Goal: Information Seeking & Learning: Find specific page/section

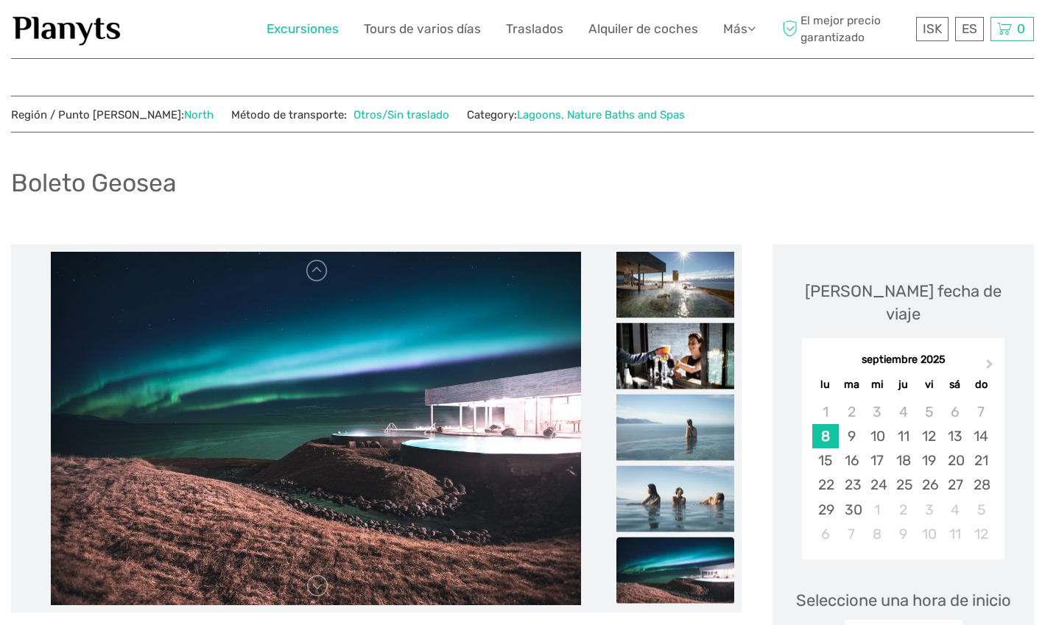
click at [287, 18] on link "Excursiones" at bounding box center [303, 28] width 72 height 21
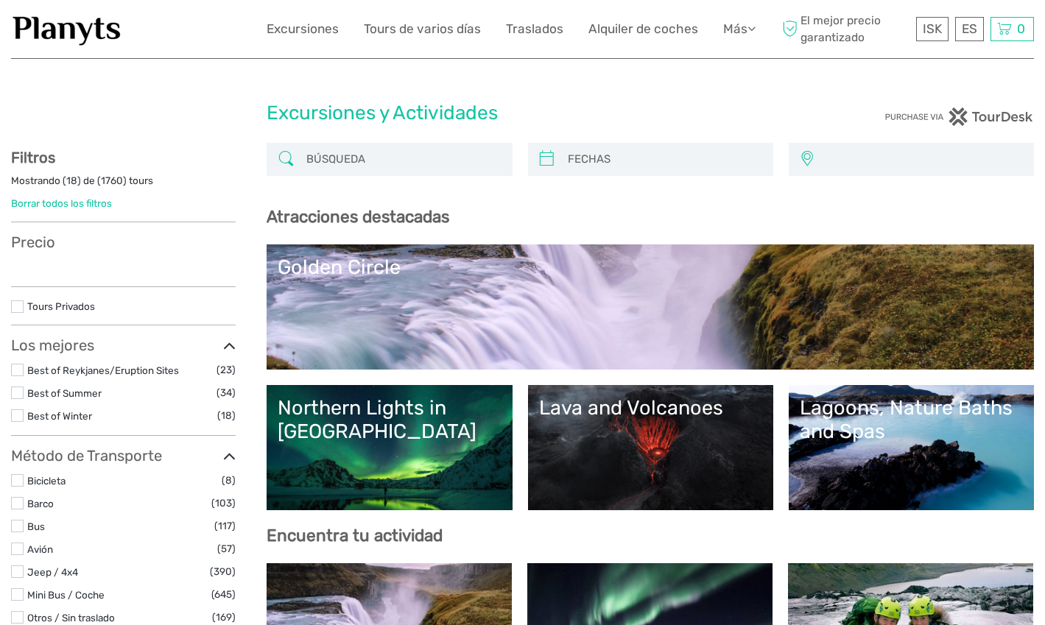
select select
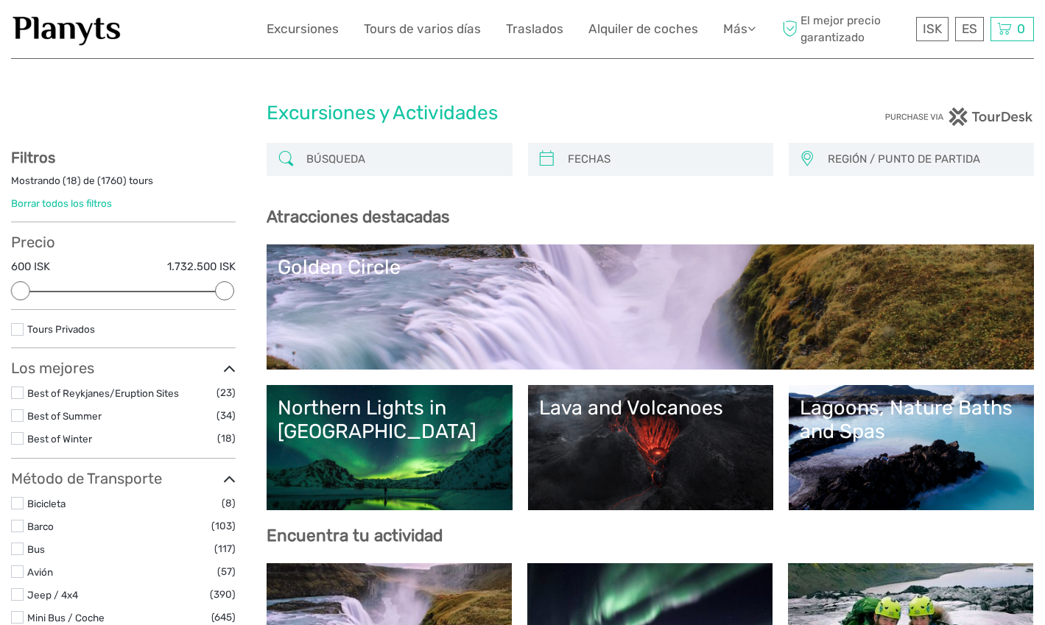
click at [364, 161] on input "search" at bounding box center [403, 160] width 204 height 26
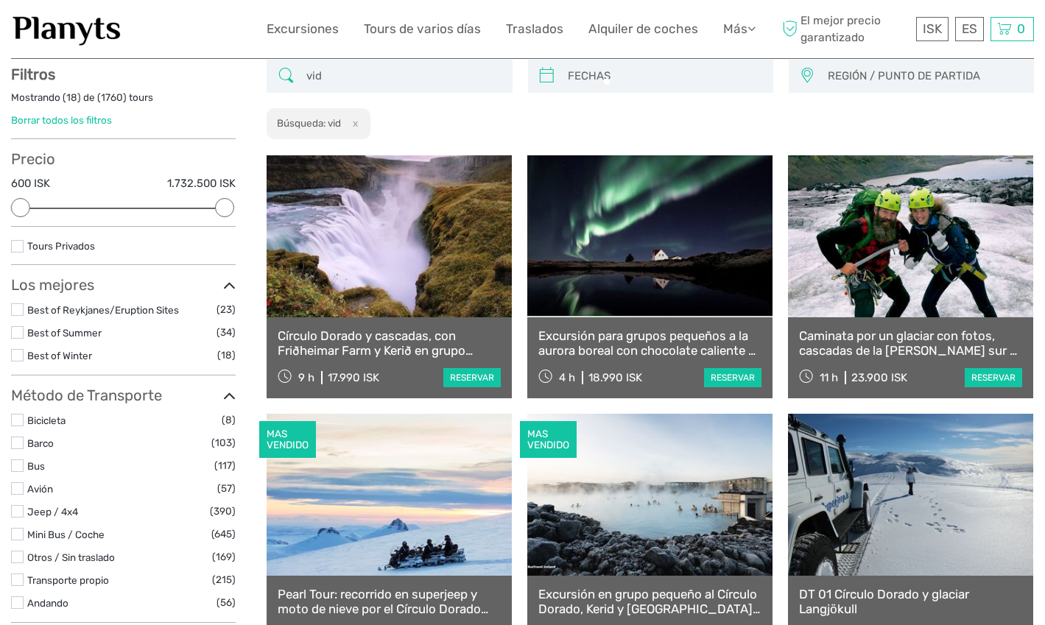
scroll to position [83, 0]
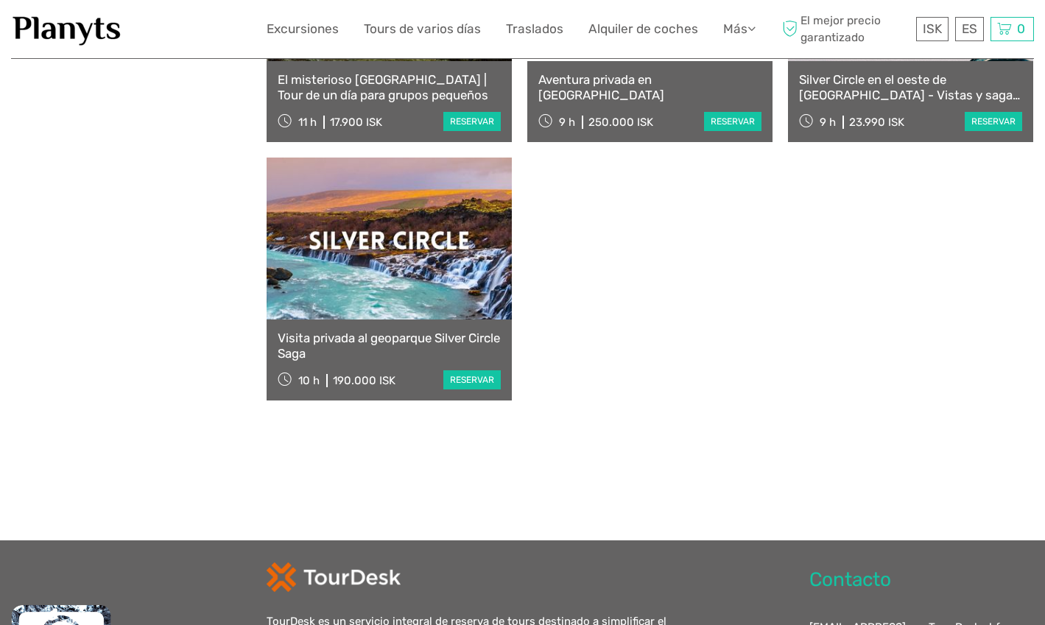
scroll to position [788, 0]
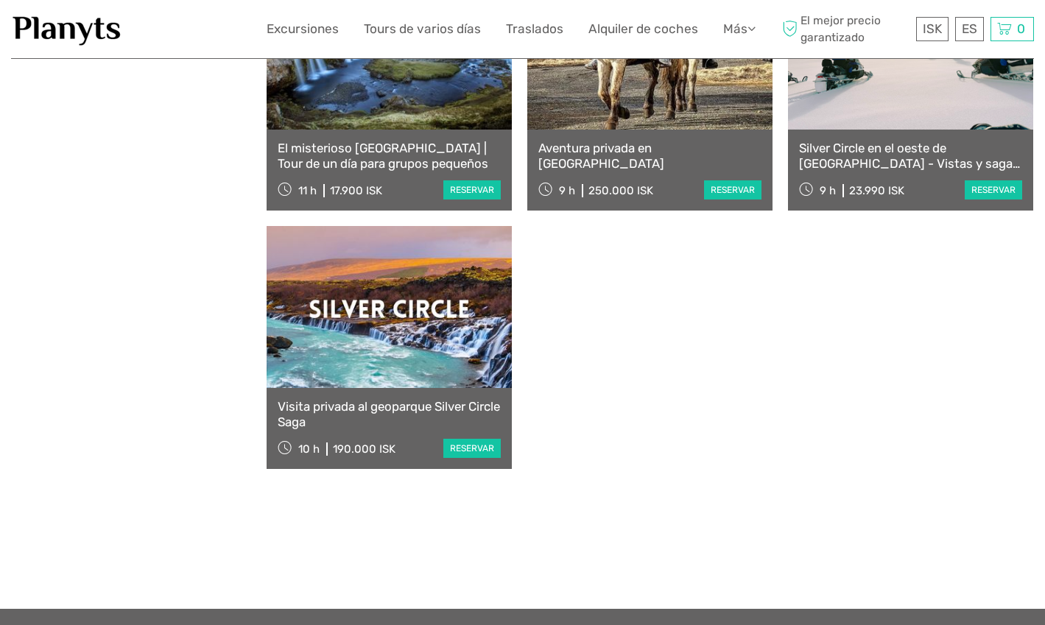
type input "vidgelmir"
